Goal: Obtain resource: Obtain resource

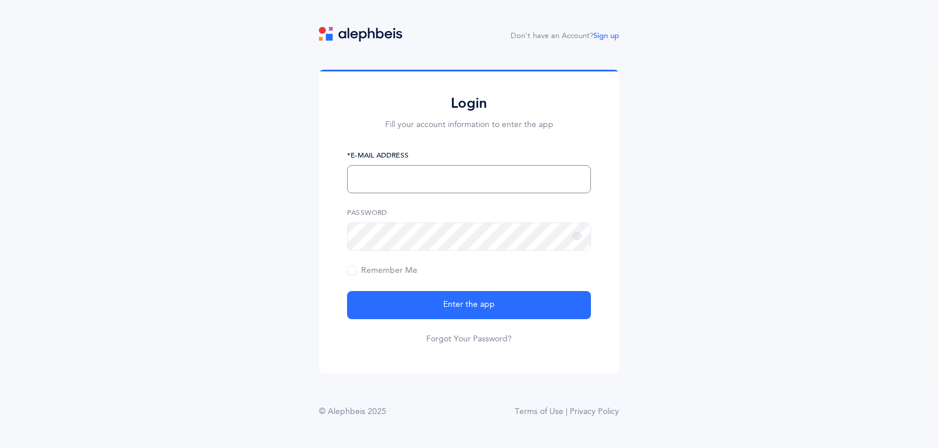
type input "[EMAIL_ADDRESS][DOMAIN_NAME]"
click at [677, 270] on div "Login Fill your account information to enter the app [PERSON_NAME][EMAIL_ADDRES…" at bounding box center [469, 224] width 938 height 308
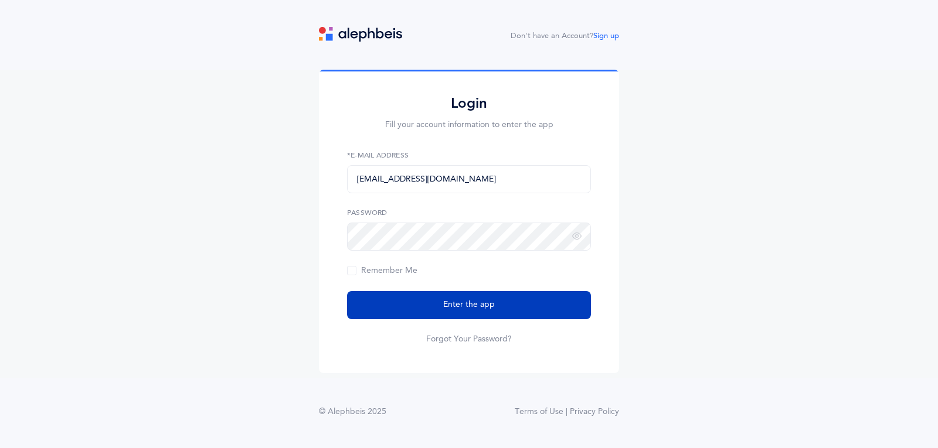
click at [503, 291] on button "Enter the app" at bounding box center [469, 305] width 244 height 28
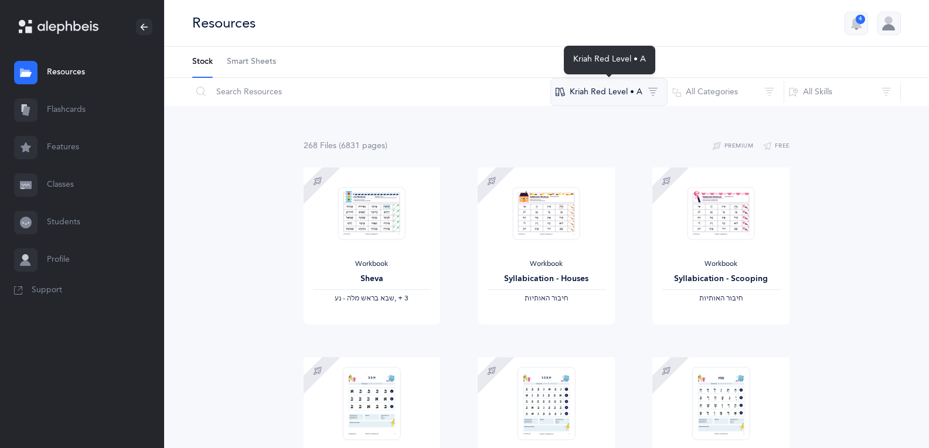
click at [645, 89] on button "Kriah Red Level • A" at bounding box center [608, 92] width 117 height 28
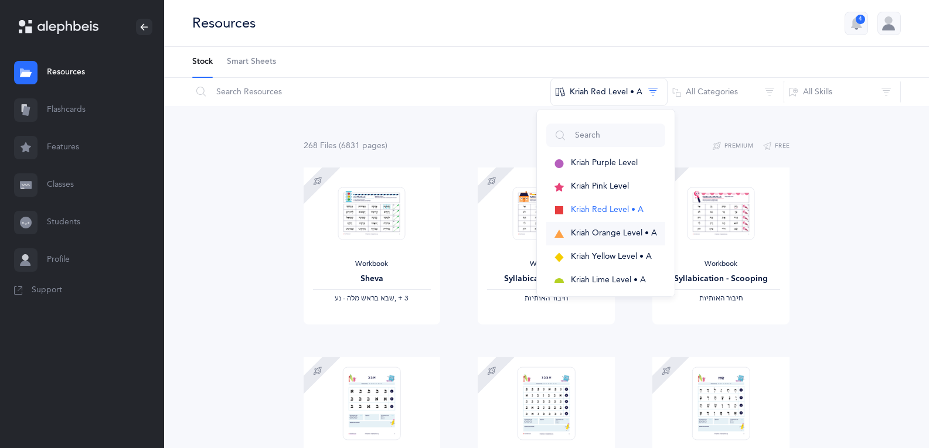
click at [558, 230] on span "button" at bounding box center [558, 234] width 9 height 11
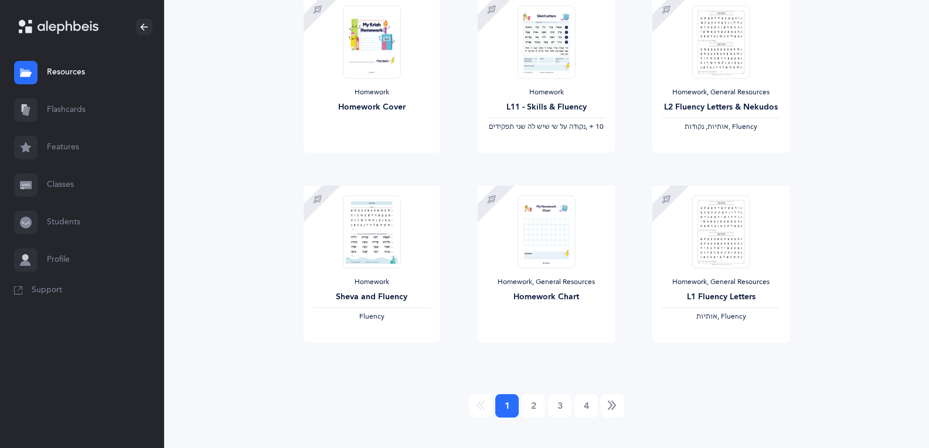
scroll to position [1328, 0]
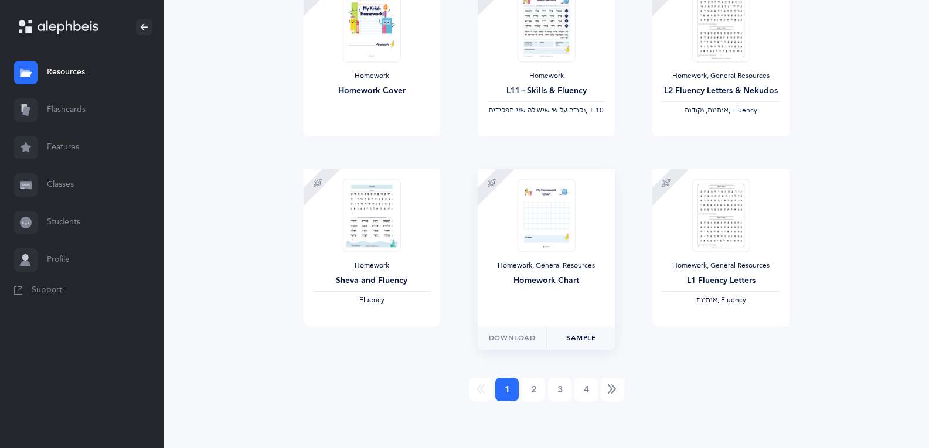
click at [577, 342] on link "Sample" at bounding box center [580, 337] width 69 height 23
click at [582, 345] on link "Sample" at bounding box center [580, 337] width 69 height 23
click at [529, 389] on link "2" at bounding box center [533, 389] width 23 height 23
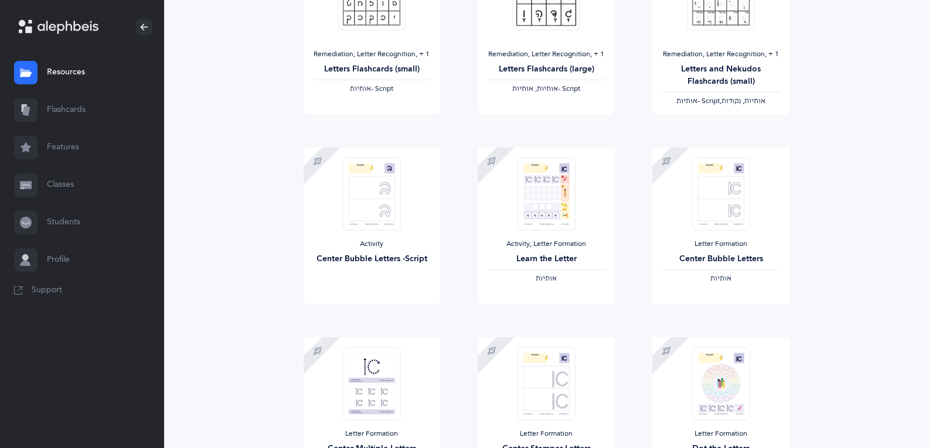
scroll to position [970, 0]
click at [588, 315] on link "Sample" at bounding box center [580, 315] width 69 height 23
click at [393, 313] on link "Sample" at bounding box center [406, 315] width 69 height 23
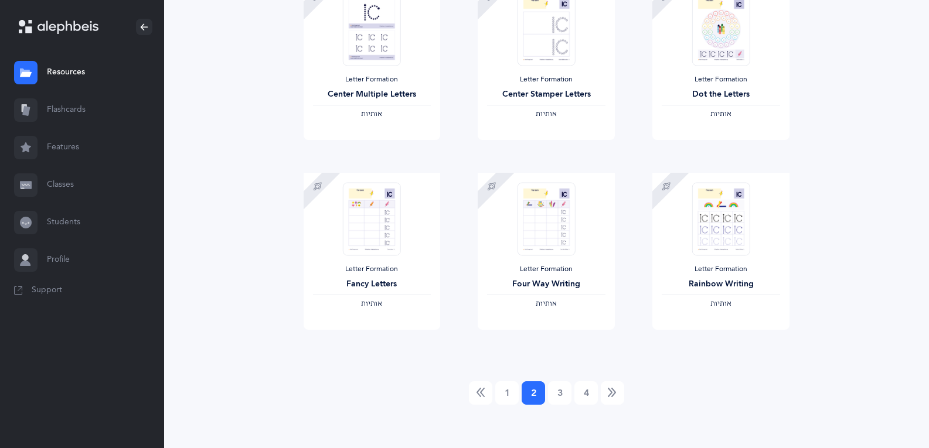
scroll to position [1328, 0]
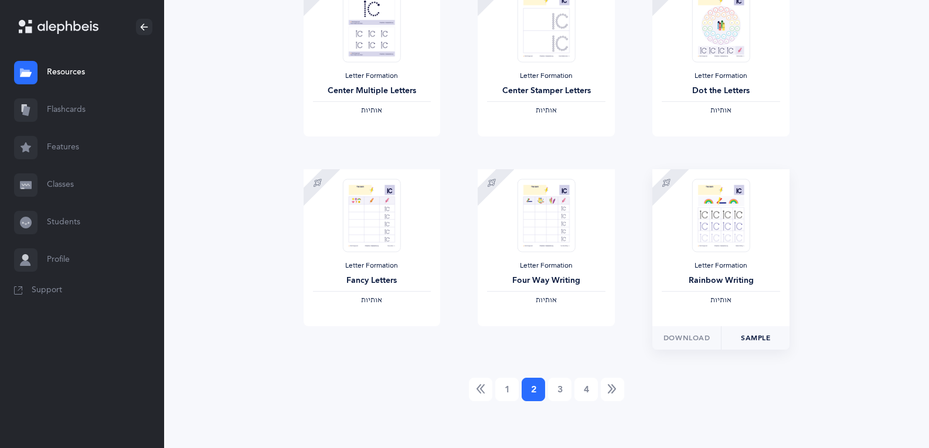
click at [747, 335] on link "Sample" at bounding box center [755, 337] width 69 height 23
click at [593, 335] on link "Sample" at bounding box center [580, 337] width 69 height 23
click at [511, 389] on link "1" at bounding box center [506, 389] width 23 height 23
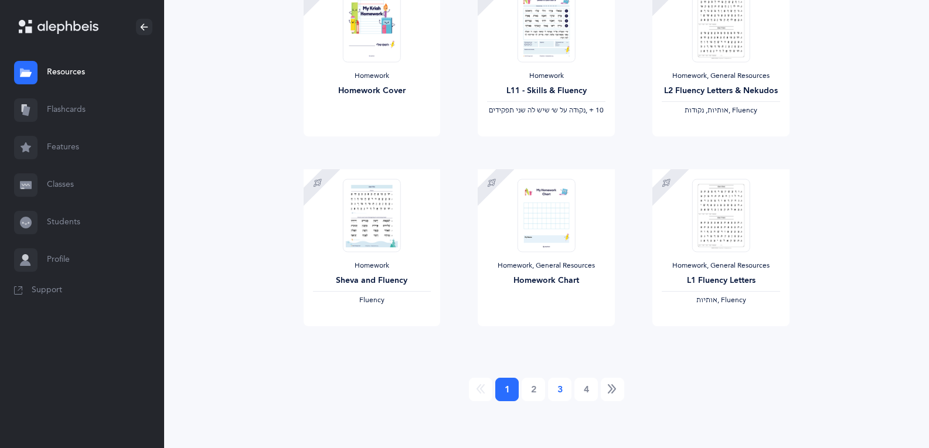
click at [555, 392] on link "3" at bounding box center [559, 389] width 23 height 23
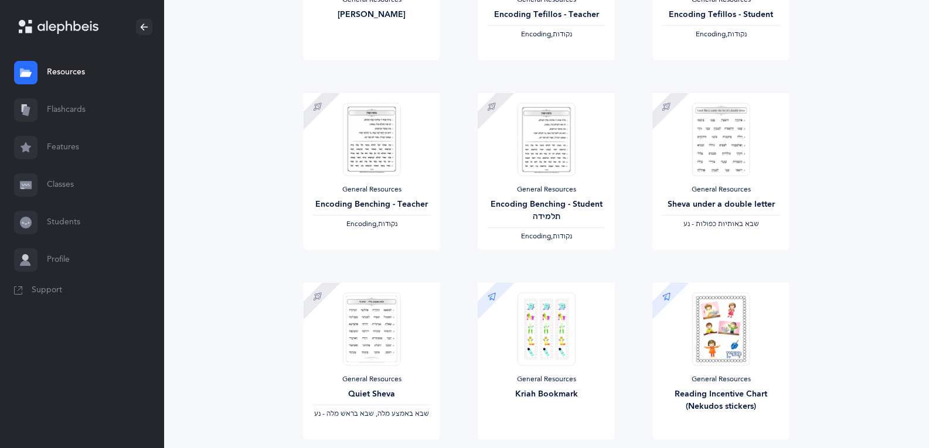
scroll to position [645, 0]
click at [585, 265] on link "Sample" at bounding box center [580, 261] width 69 height 23
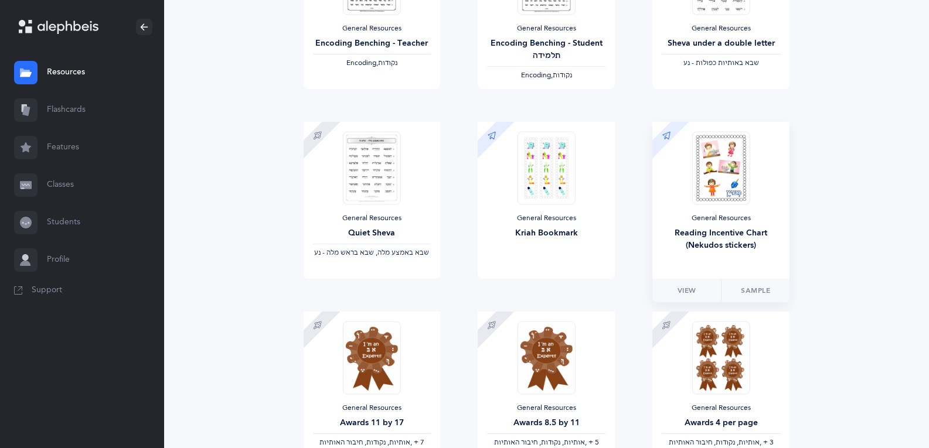
scroll to position [806, 0]
click at [752, 292] on link "Sample" at bounding box center [755, 289] width 69 height 23
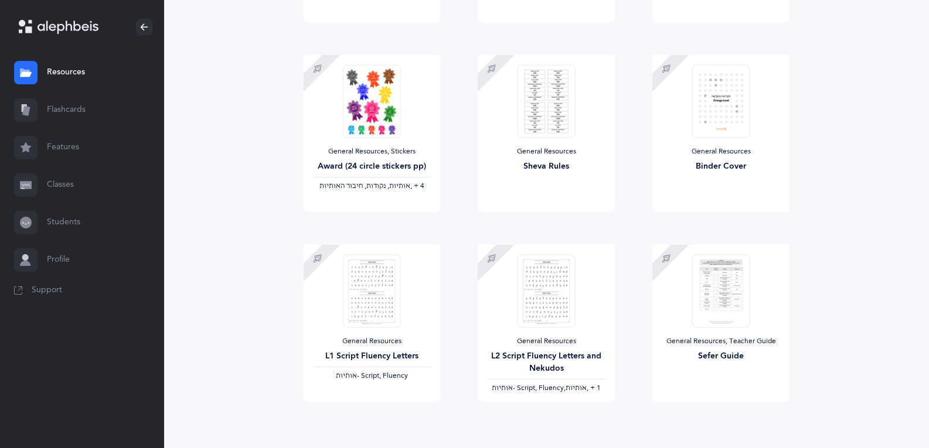
scroll to position [1253, 0]
click at [402, 231] on link "Sample" at bounding box center [406, 223] width 69 height 23
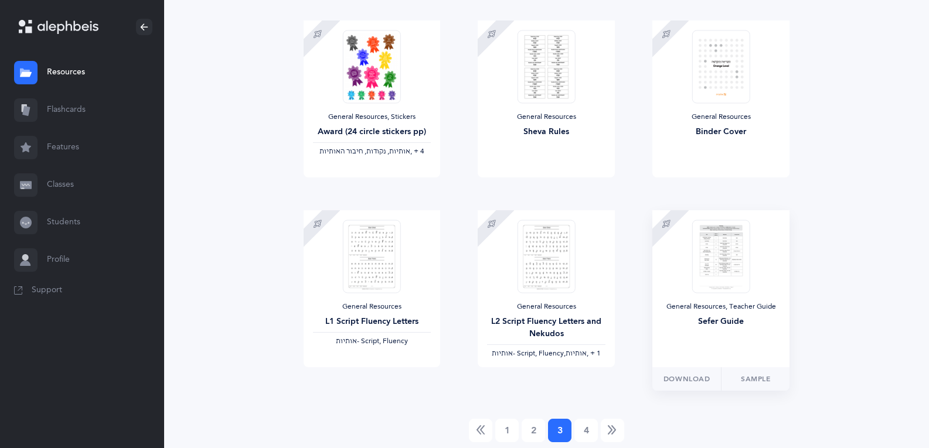
scroll to position [1328, 0]
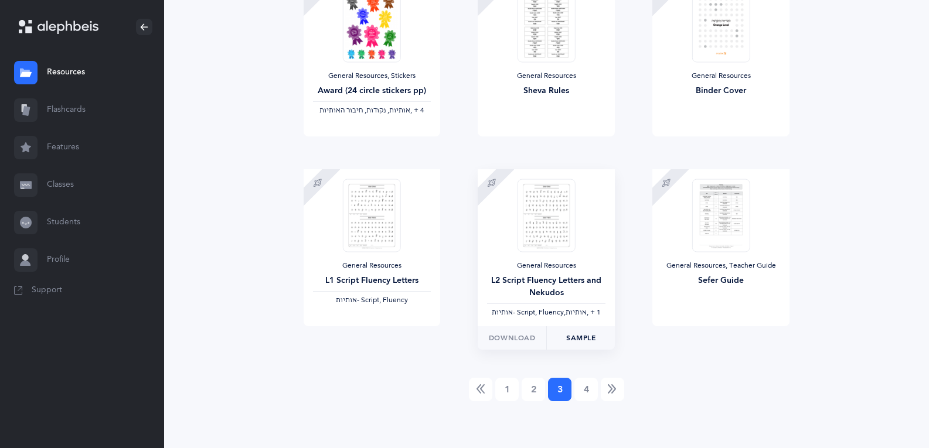
click at [575, 336] on link "Sample" at bounding box center [580, 337] width 69 height 23
click at [584, 383] on link "4" at bounding box center [585, 389] width 23 height 23
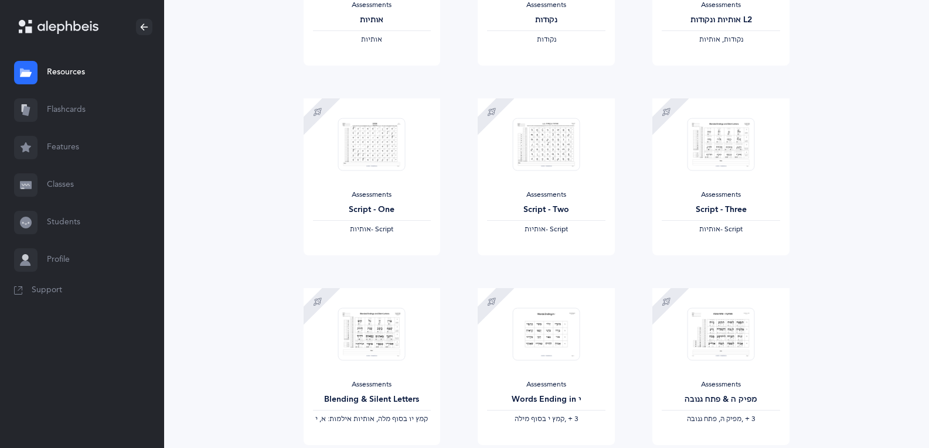
scroll to position [260, 0]
click at [405, 264] on link "Sample" at bounding box center [406, 266] width 69 height 23
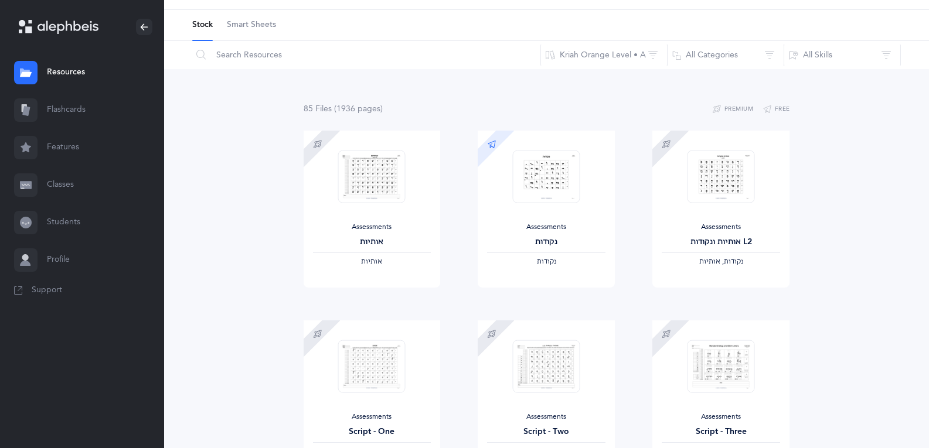
scroll to position [0, 0]
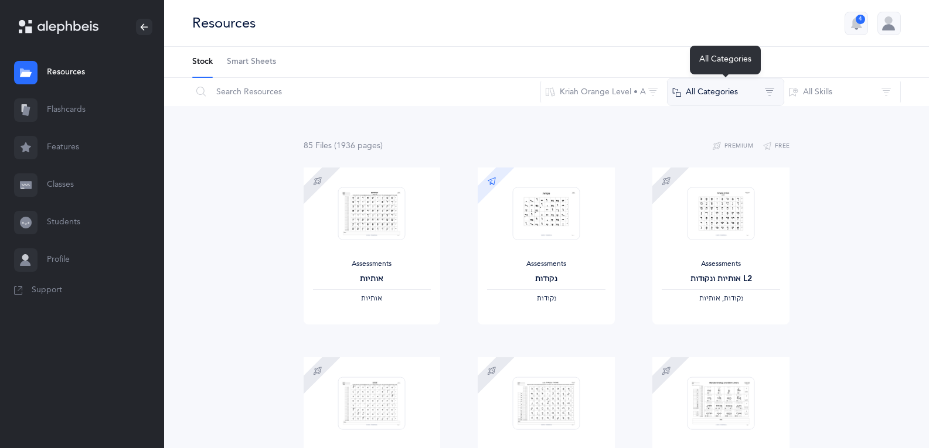
click at [774, 90] on button "All Categories" at bounding box center [725, 92] width 117 height 28
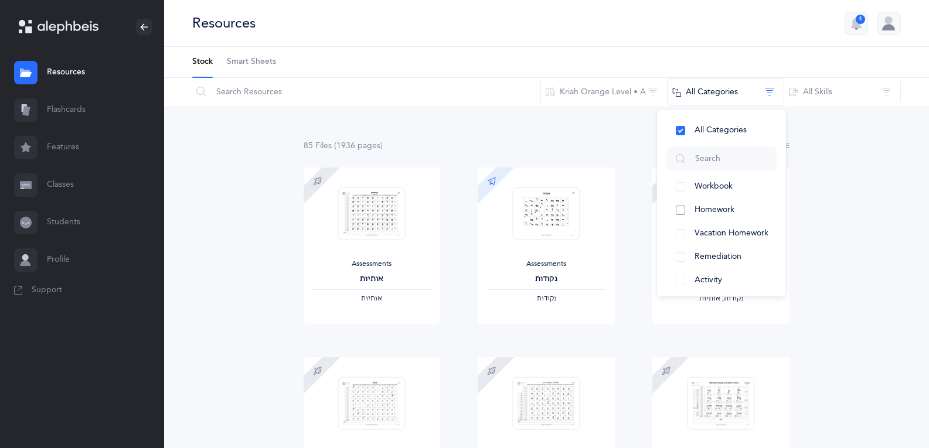
click at [681, 210] on button "Homework" at bounding box center [721, 210] width 110 height 23
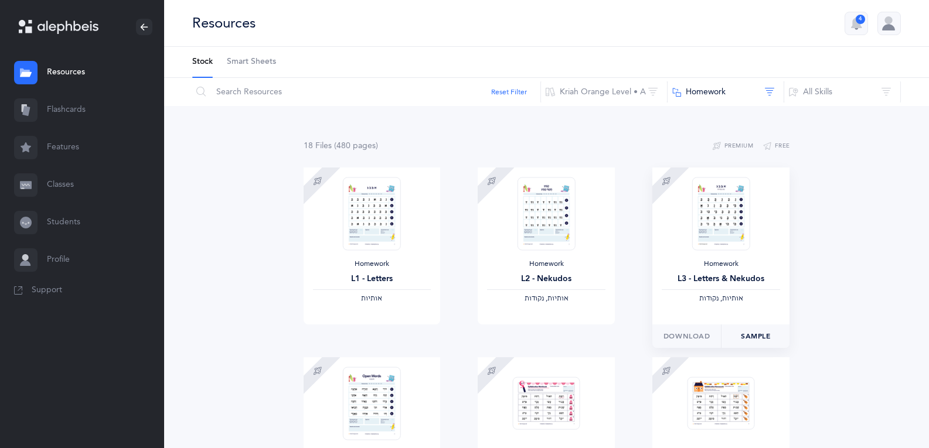
click at [748, 335] on link "Sample" at bounding box center [755, 336] width 69 height 23
click at [587, 343] on link "Sample" at bounding box center [580, 336] width 69 height 23
click at [398, 338] on link "Sample" at bounding box center [406, 336] width 69 height 23
click at [415, 334] on link "Sample" at bounding box center [406, 336] width 69 height 23
